Goal: Submit feedback/report problem

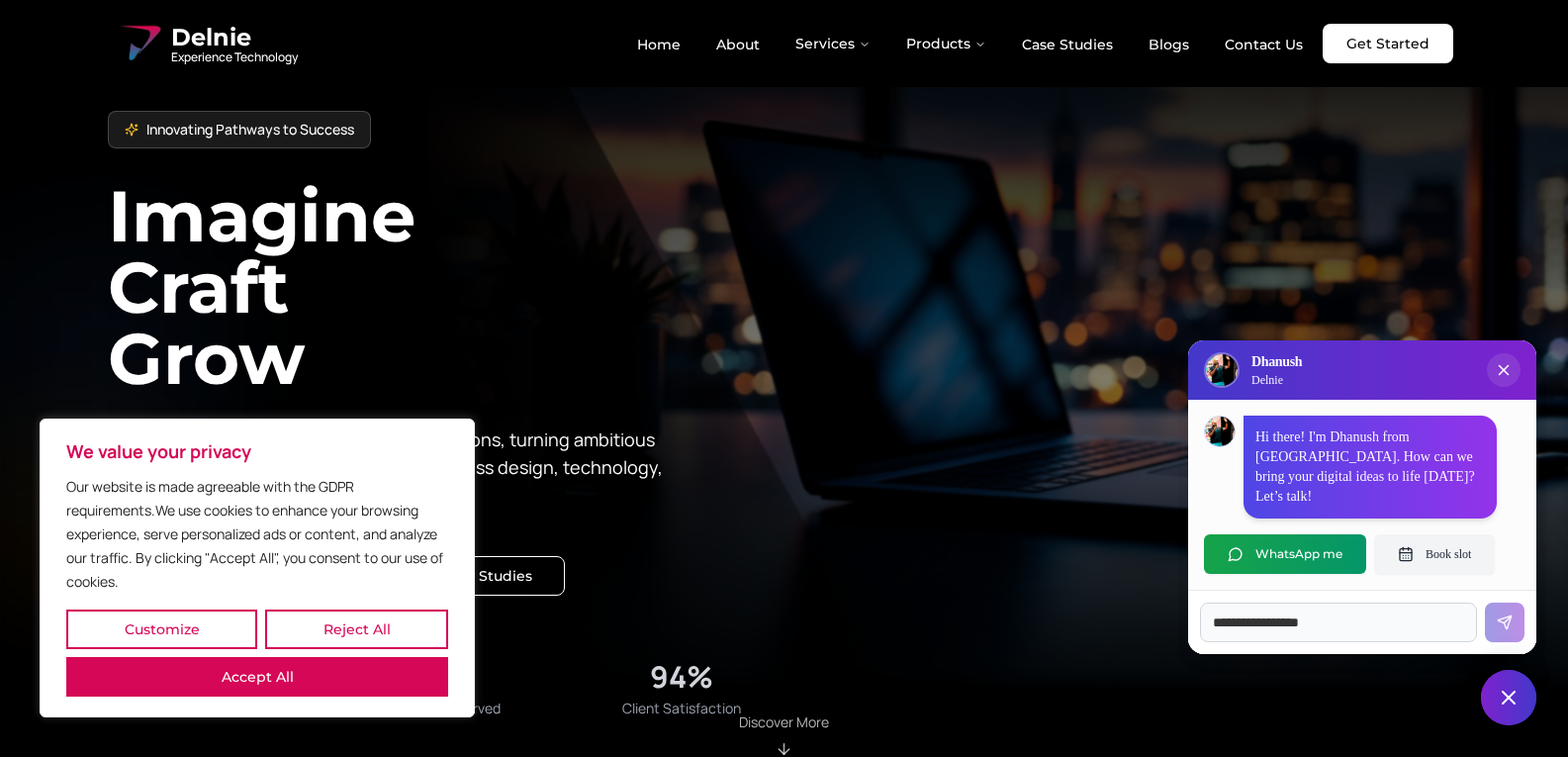
click at [1268, 624] on input at bounding box center [1338, 622] width 277 height 40
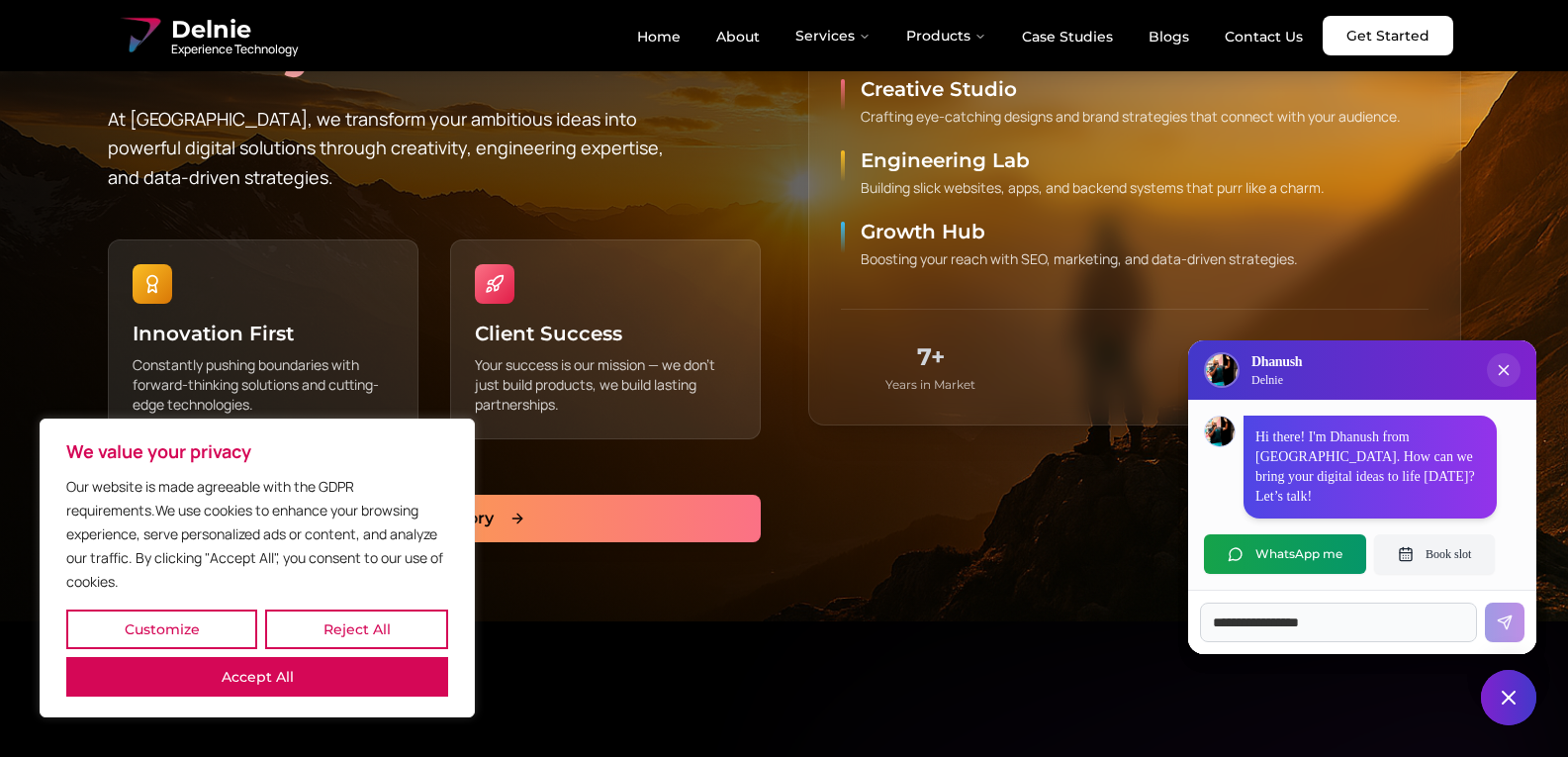
scroll to position [890, 0]
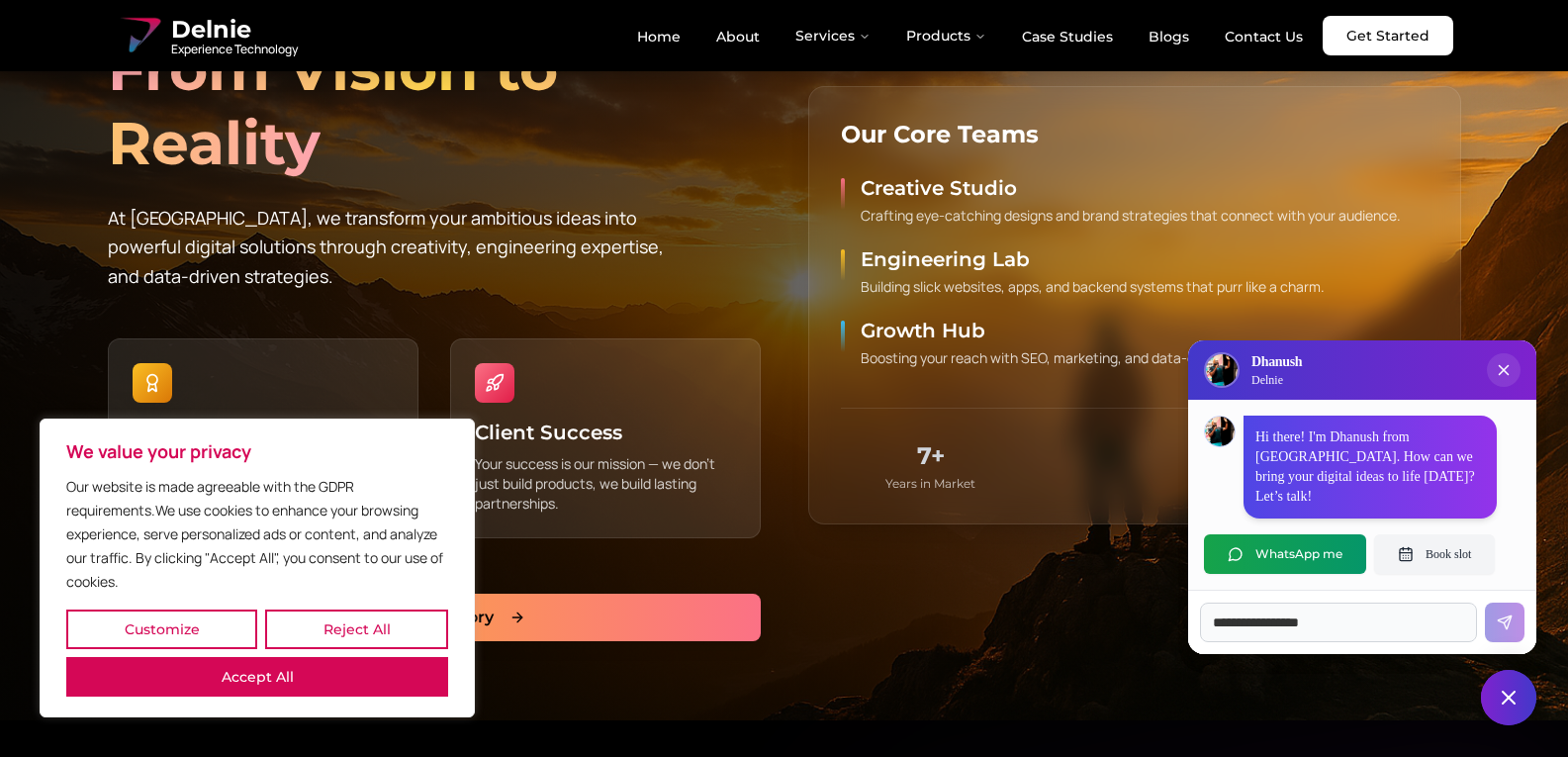
drag, startPoint x: 902, startPoint y: 236, endPoint x: 902, endPoint y: 259, distance: 23.0
click at [902, 247] on ul "Creative Studio Crafting eye-catching designs and brand strategies that connect…" at bounding box center [1134, 271] width 588 height 194
click at [902, 265] on h4 "Engineering Lab" at bounding box center [1092, 260] width 464 height 28
click at [902, 267] on h4 "Engineering Lab" at bounding box center [1092, 260] width 464 height 28
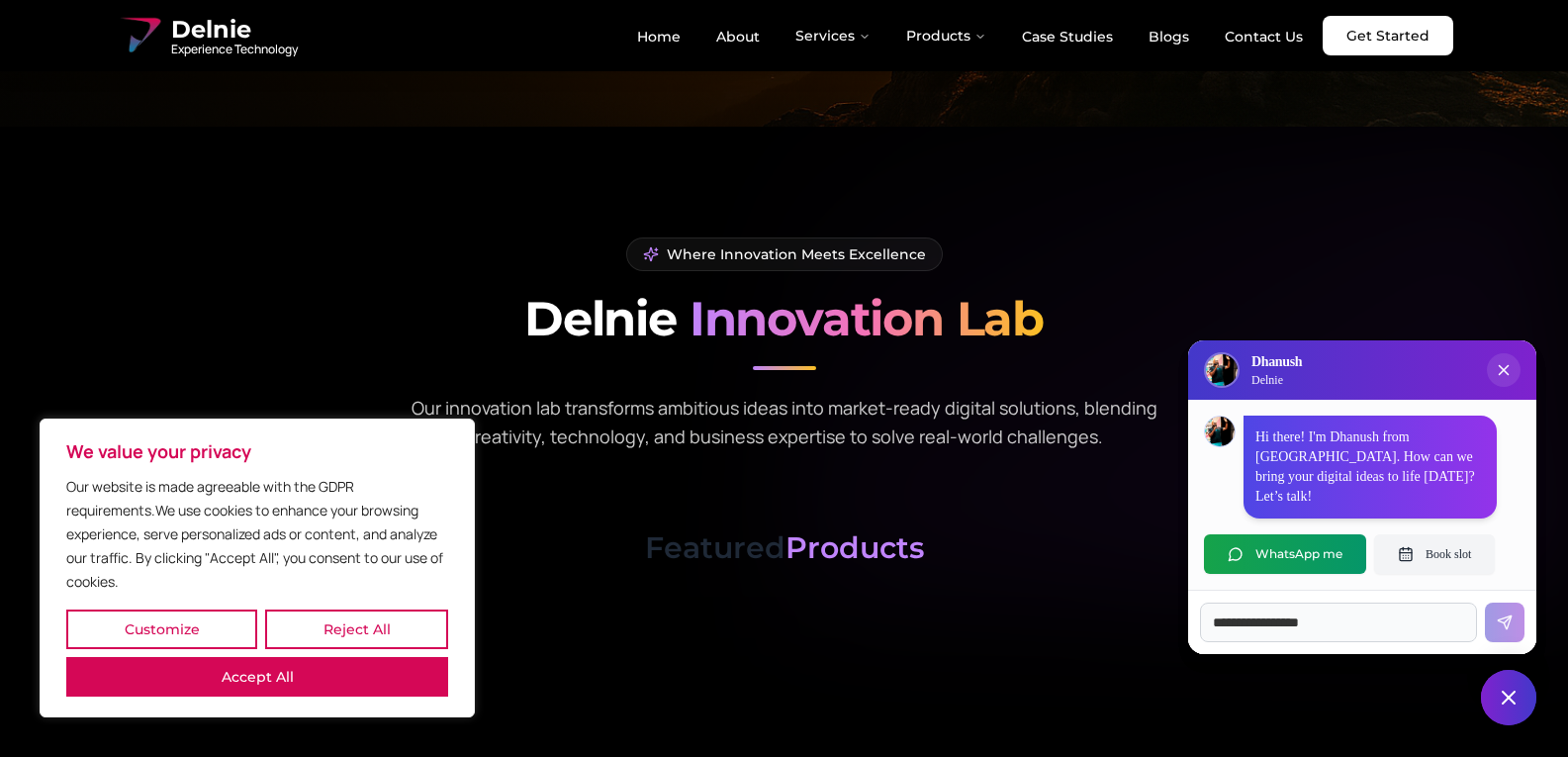
click at [805, 310] on span "Innovation Lab" at bounding box center [866, 318] width 354 height 57
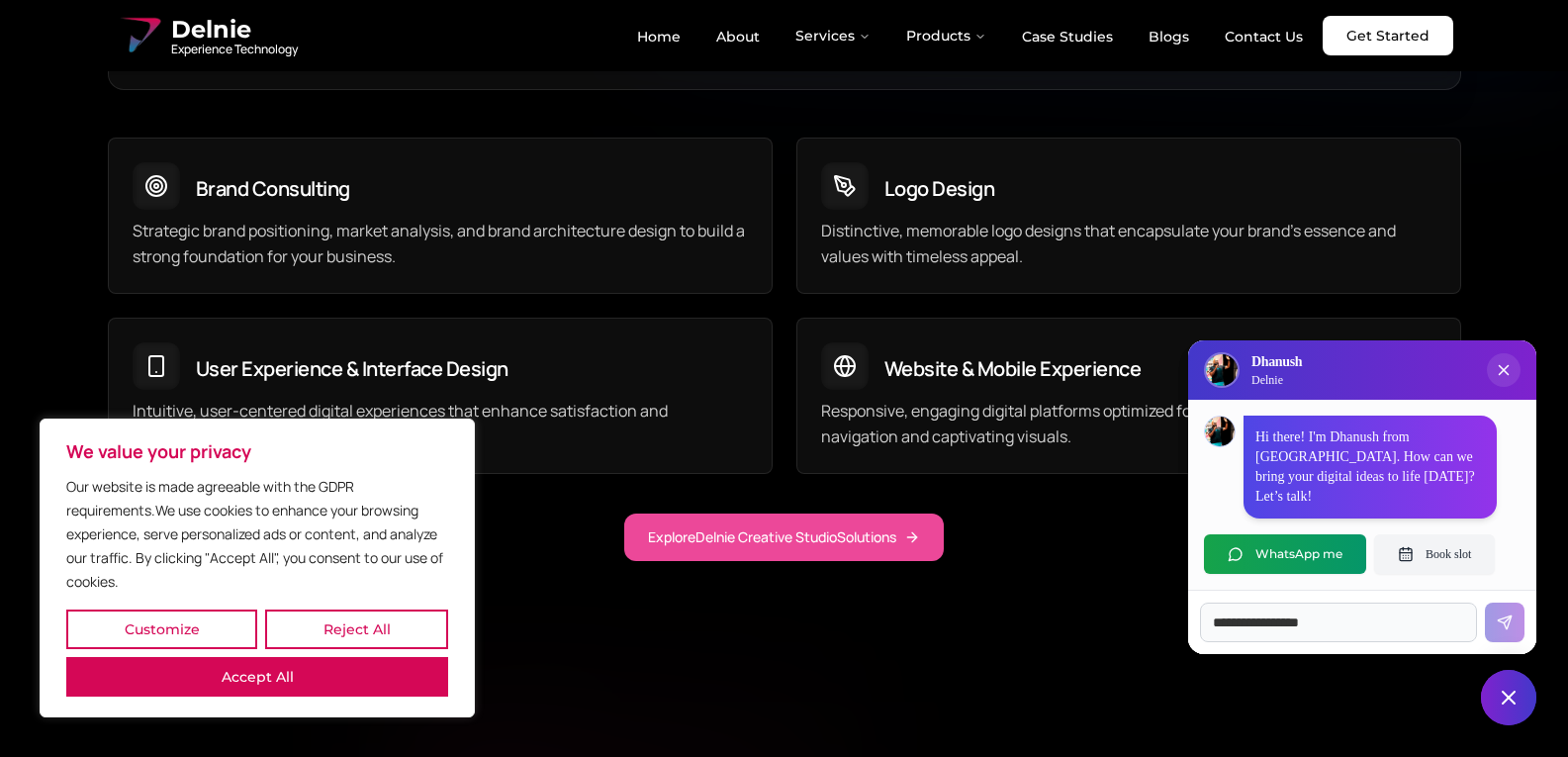
scroll to position [5834, 0]
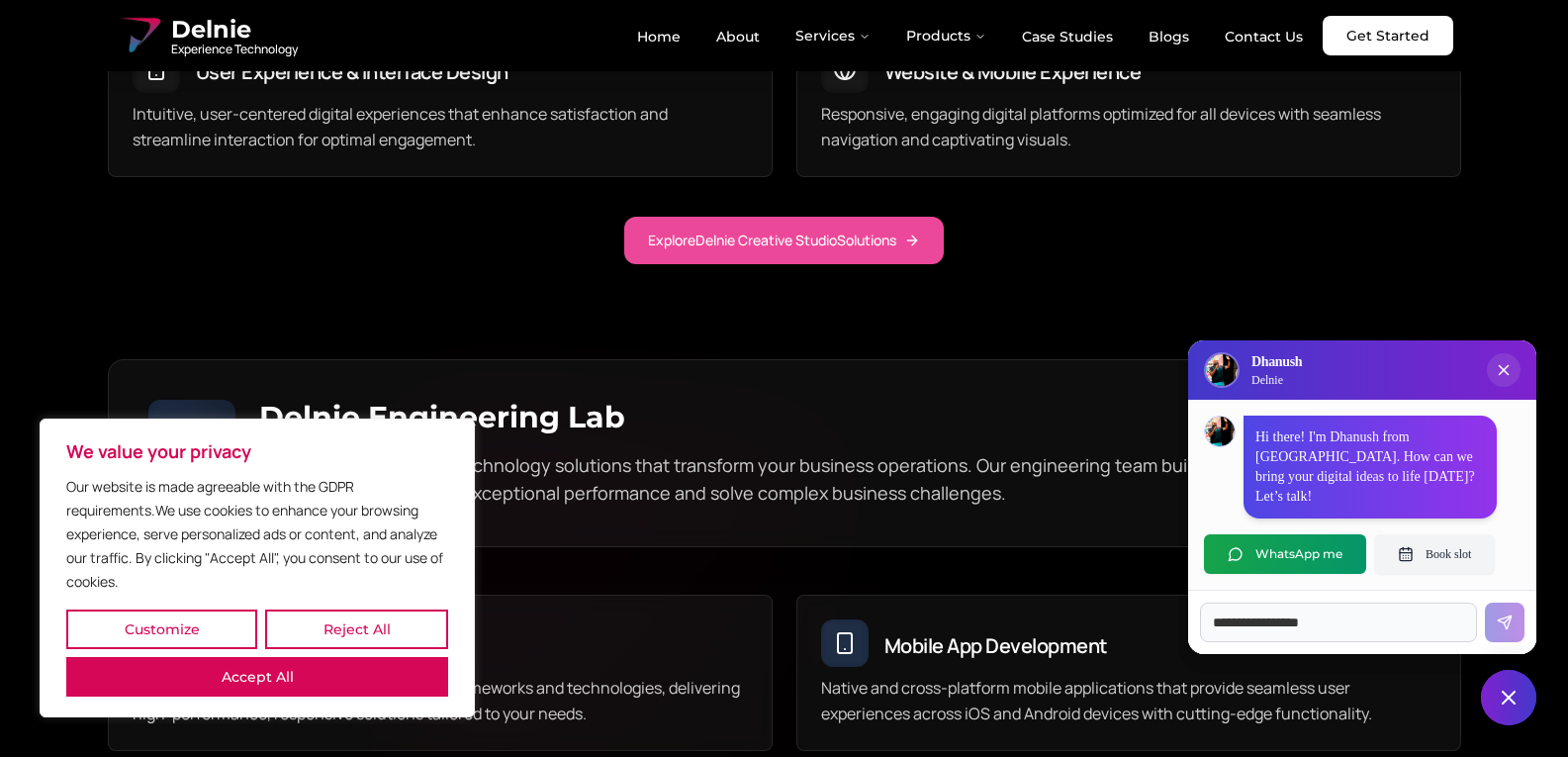
click at [1352, 627] on input at bounding box center [1338, 622] width 277 height 40
type input "**********"
click at [1485, 602] on button "Send message" at bounding box center [1505, 622] width 40 height 40
type input "*"
